Goal: Transaction & Acquisition: Obtain resource

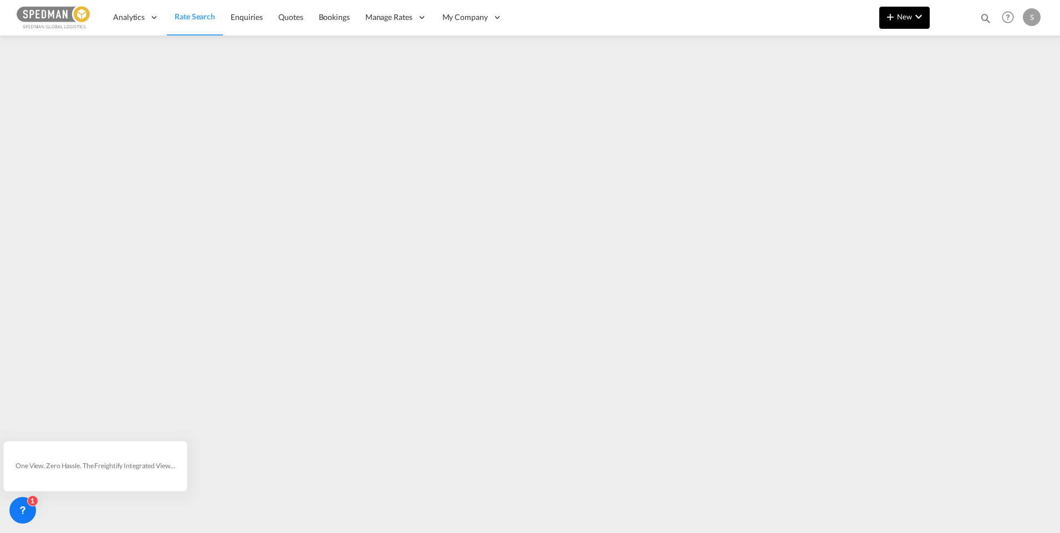
click at [922, 20] on md-icon "icon-chevron-down" at bounding box center [918, 16] width 13 height 13
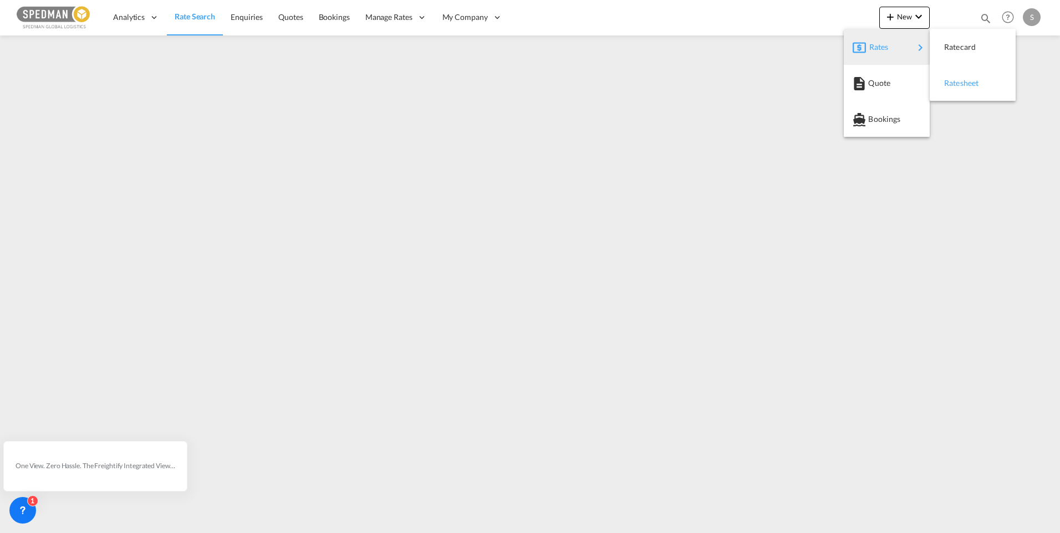
click at [956, 79] on span "Ratesheet" at bounding box center [950, 83] width 12 height 22
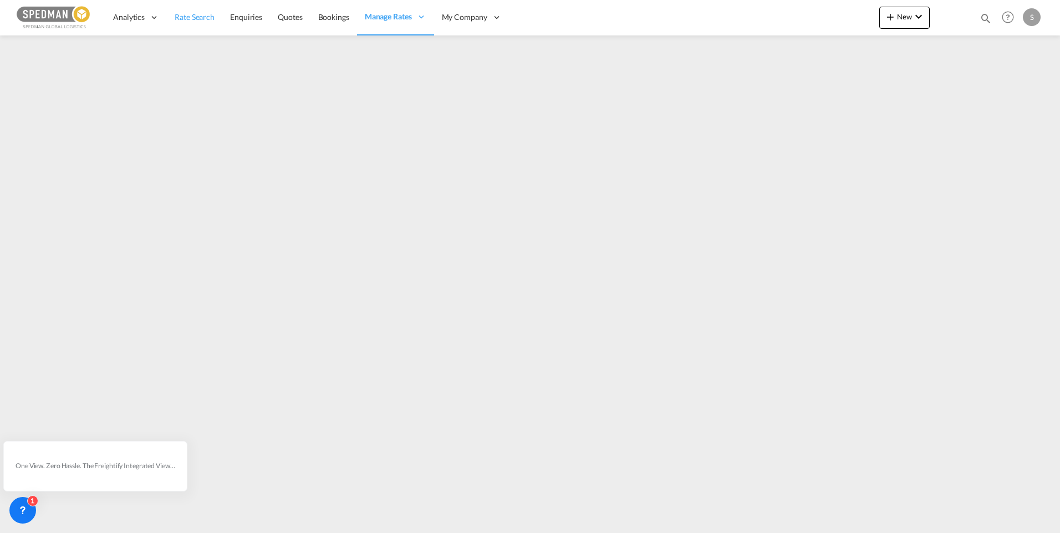
click at [192, 23] on link "Rate Search" at bounding box center [194, 17] width 55 height 36
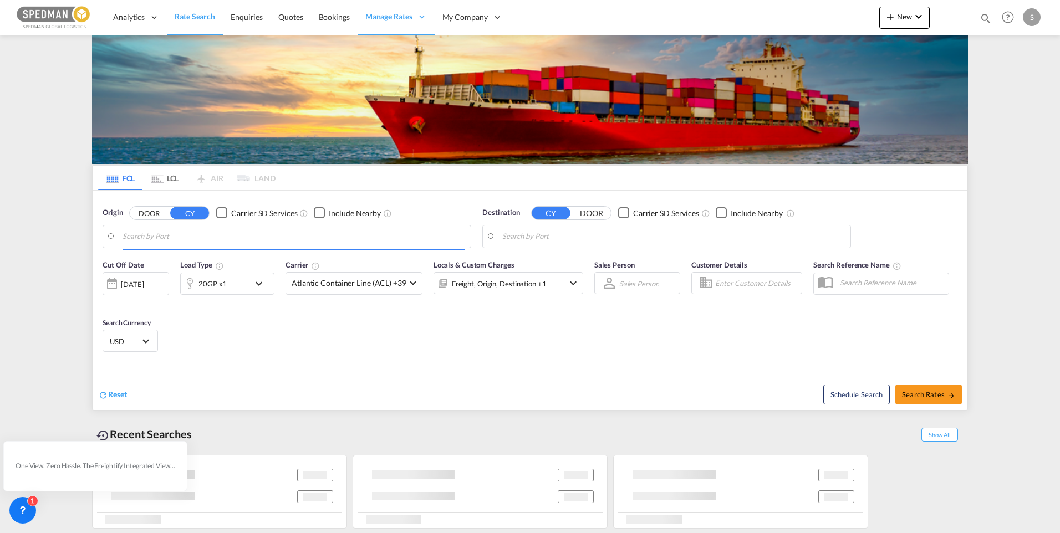
click at [185, 236] on input "Search by Port" at bounding box center [294, 236] width 343 height 17
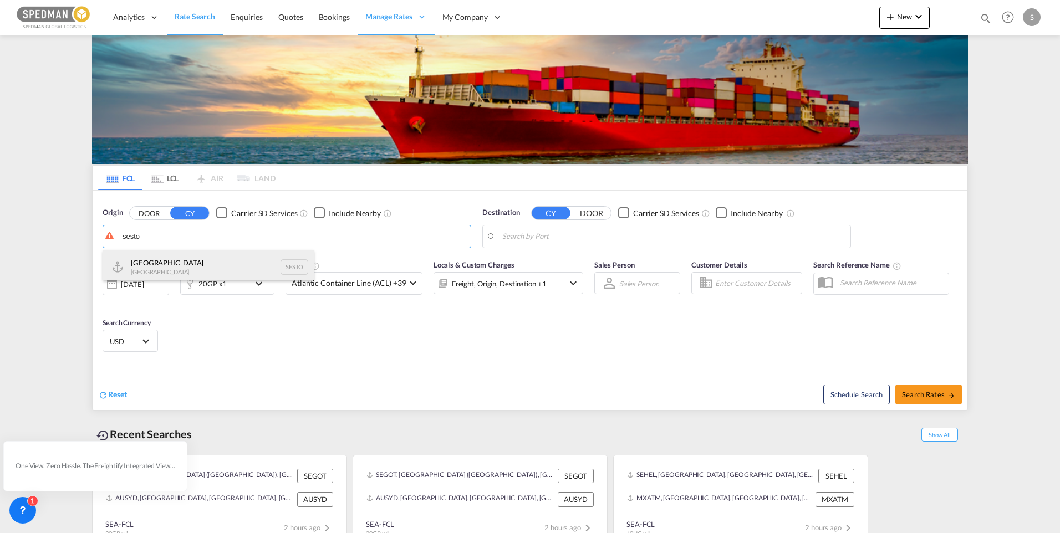
click at [180, 263] on div "Stockholm Sweden SESTO" at bounding box center [208, 267] width 211 height 33
type input "Stockholm, SESTO"
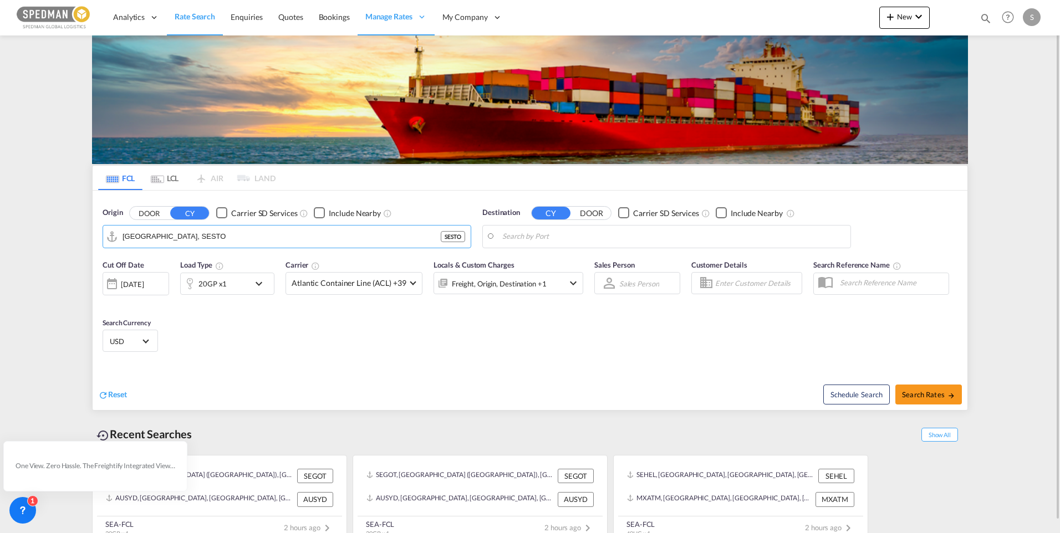
click at [547, 236] on body "Analytics Dashboard Rate Search Enquiries Quotes Bookings" at bounding box center [530, 266] width 1060 height 533
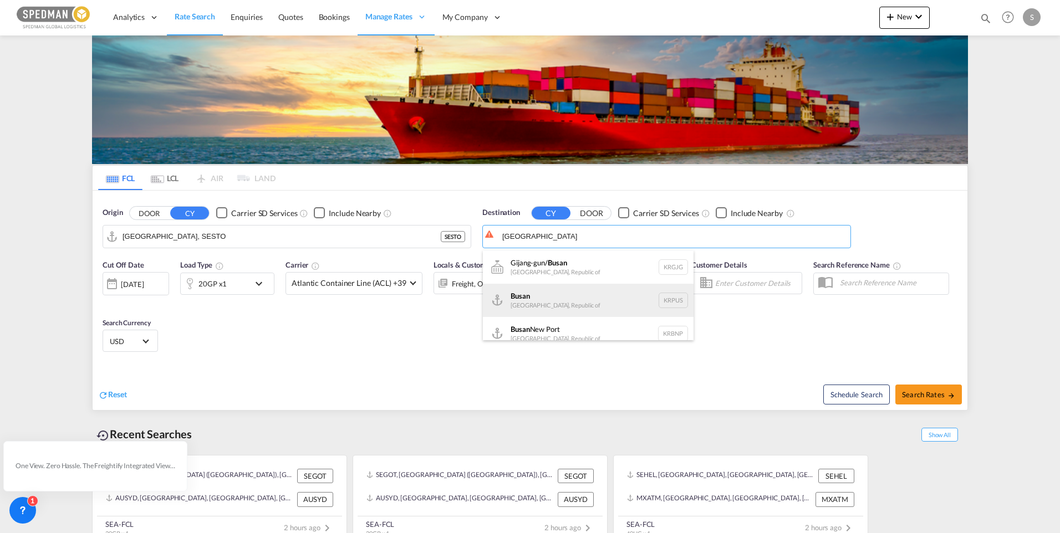
click at [541, 294] on div "Busan Korea, Republic of KRPUS" at bounding box center [588, 300] width 211 height 33
type input "Busan, KRPUS"
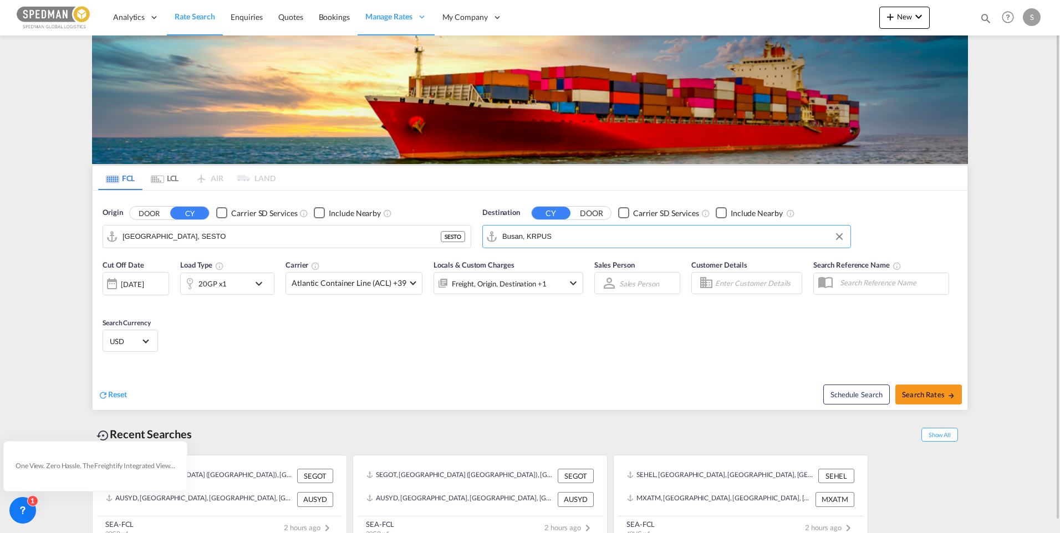
click at [261, 280] on md-icon "icon-chevron-down" at bounding box center [261, 283] width 19 height 13
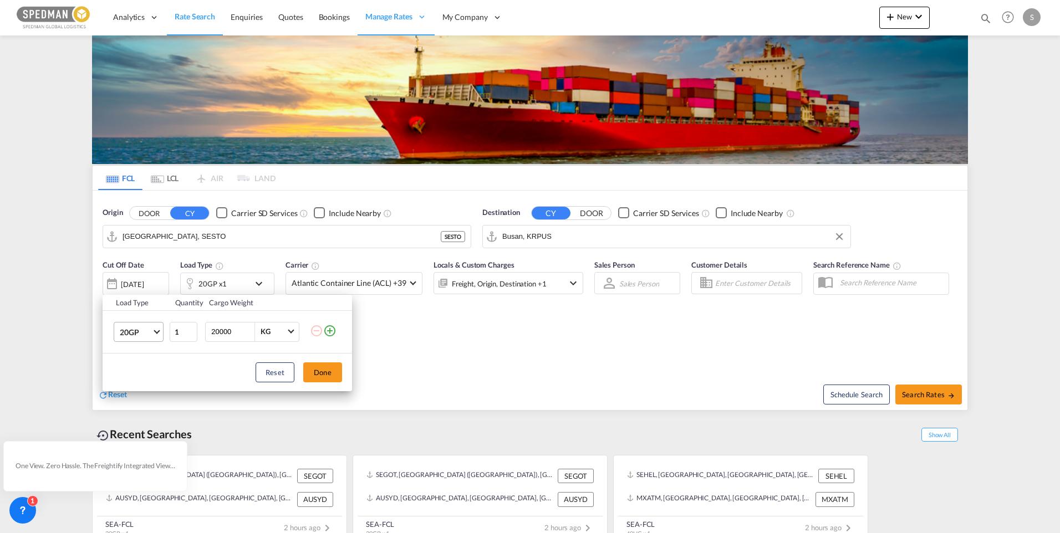
click at [157, 330] on span "Choose: \a20GP" at bounding box center [157, 331] width 6 height 6
drag, startPoint x: 137, startPoint y: 384, endPoint x: 292, endPoint y: 382, distance: 154.7
click at [138, 384] on div "40HC" at bounding box center [130, 385] width 21 height 11
click at [334, 373] on button "Done" at bounding box center [322, 373] width 39 height 20
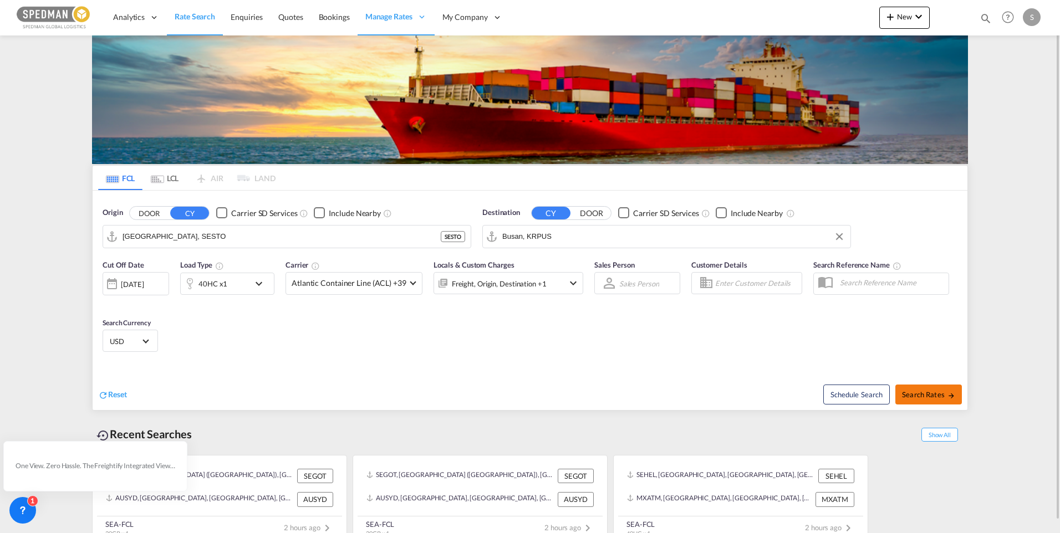
click at [939, 393] on span "Search Rates" at bounding box center [928, 394] width 53 height 9
type input "SESTO to KRPUS / 15 Oct 2025"
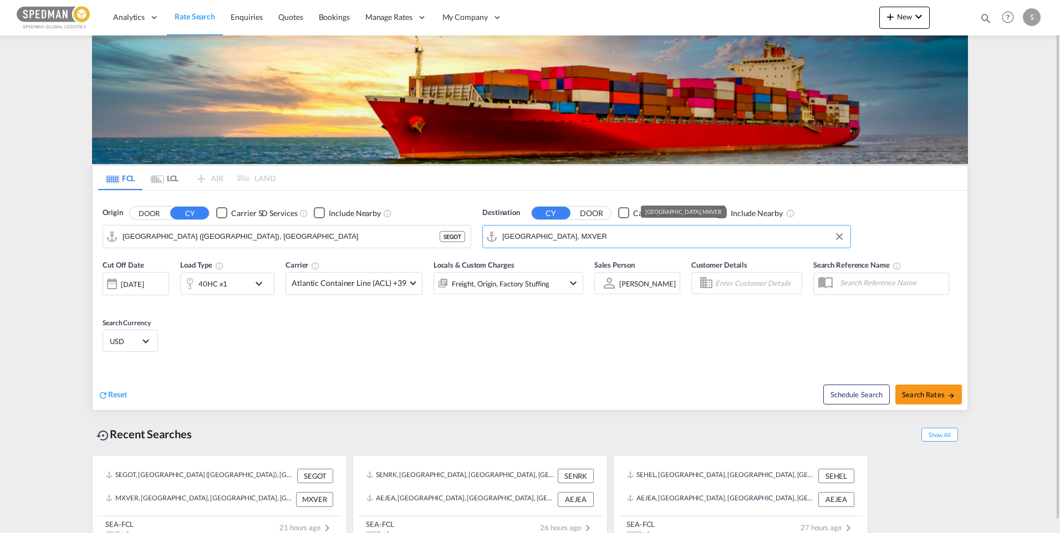
click at [602, 243] on input "[GEOGRAPHIC_DATA], MXVER" at bounding box center [673, 236] width 343 height 17
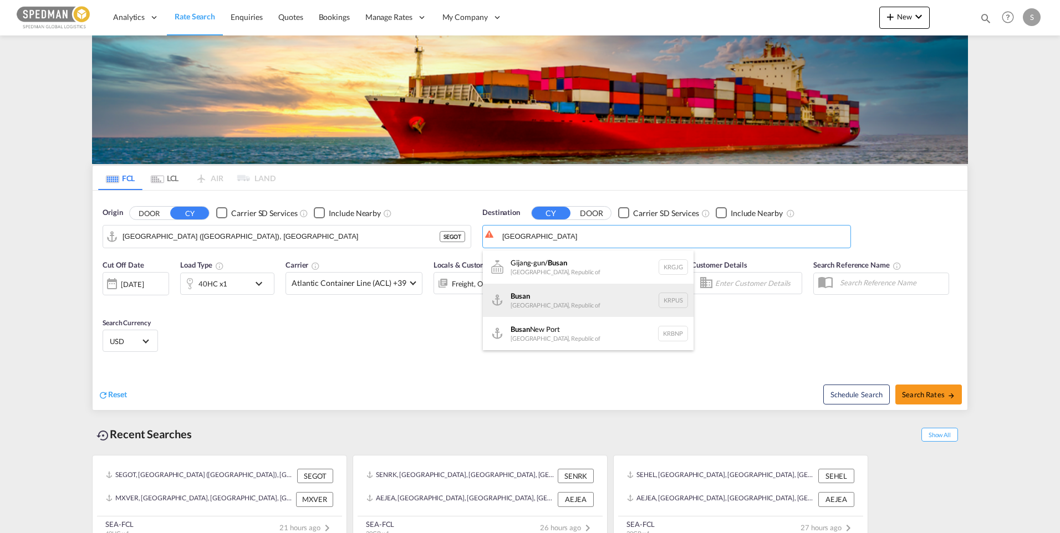
click at [551, 294] on div "Busan Korea, Republic of KRPUS" at bounding box center [588, 300] width 211 height 33
type input "Busan, KRPUS"
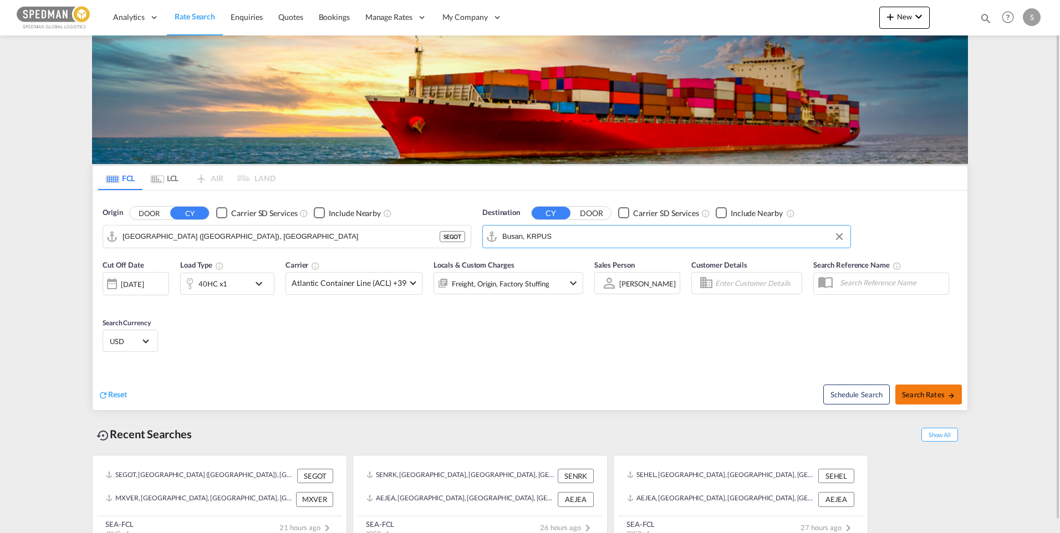
click at [924, 394] on span "Search Rates" at bounding box center [928, 394] width 53 height 9
type input "SEGOT to KRPUS / [DATE]"
